Goal: Task Accomplishment & Management: Use online tool/utility

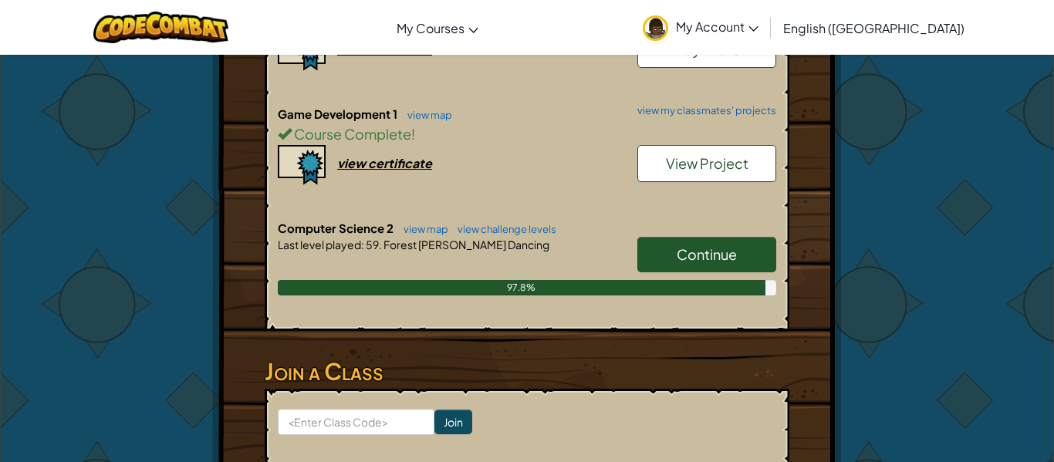
scroll to position [433, 0]
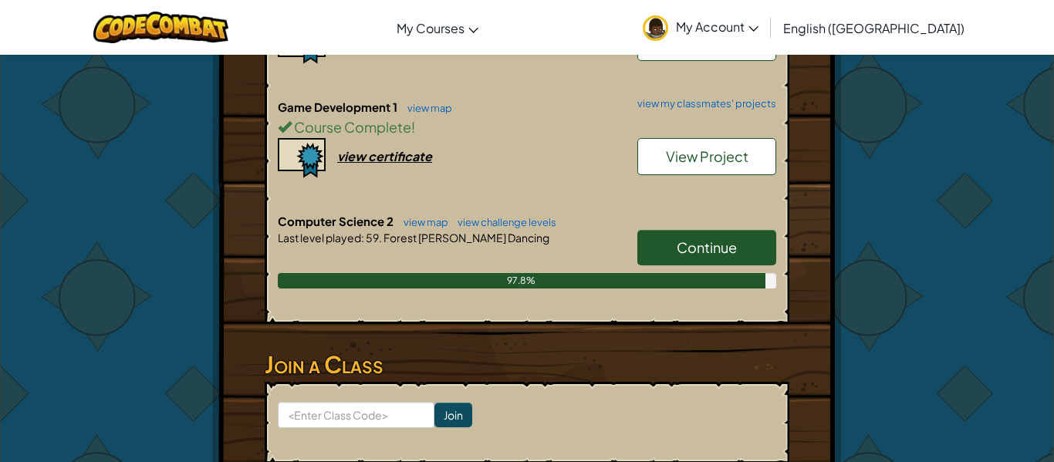
click at [728, 171] on link "View Project" at bounding box center [706, 156] width 139 height 37
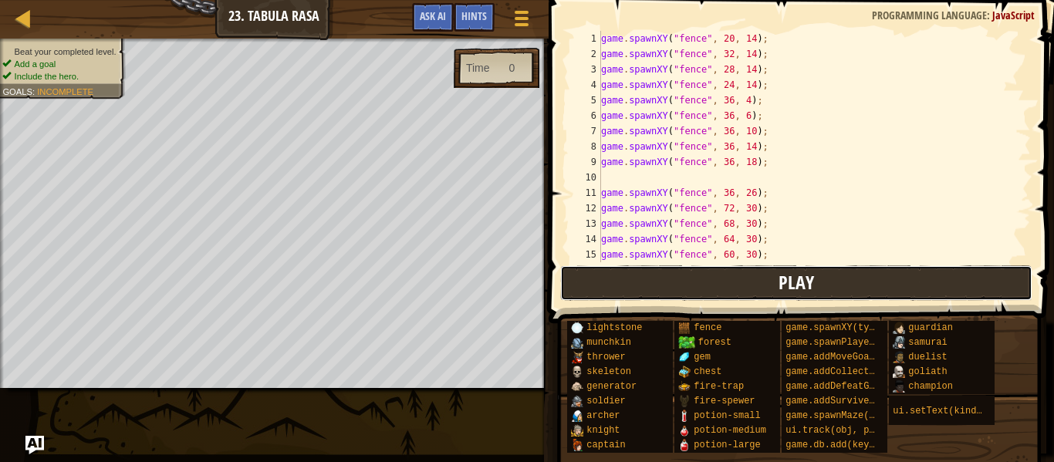
click at [647, 289] on button "Play" at bounding box center [796, 282] width 473 height 35
